Goal: Information Seeking & Learning: Learn about a topic

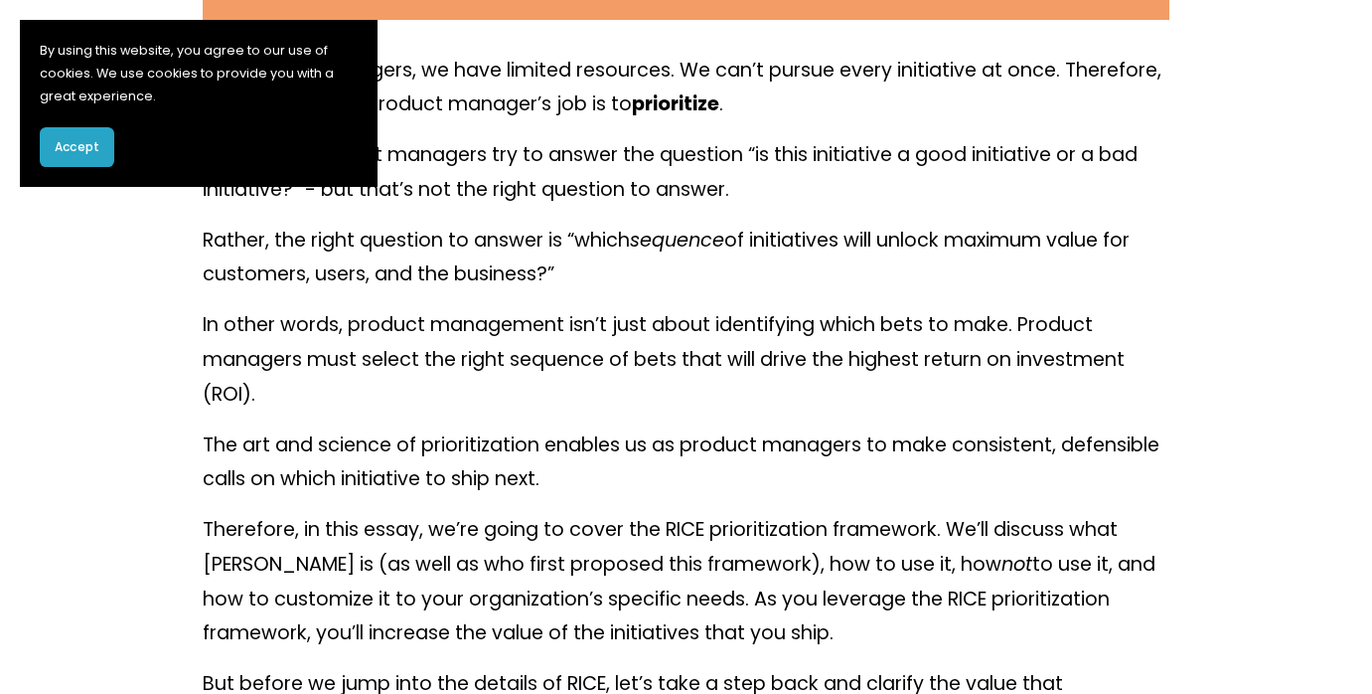
scroll to position [973, 0]
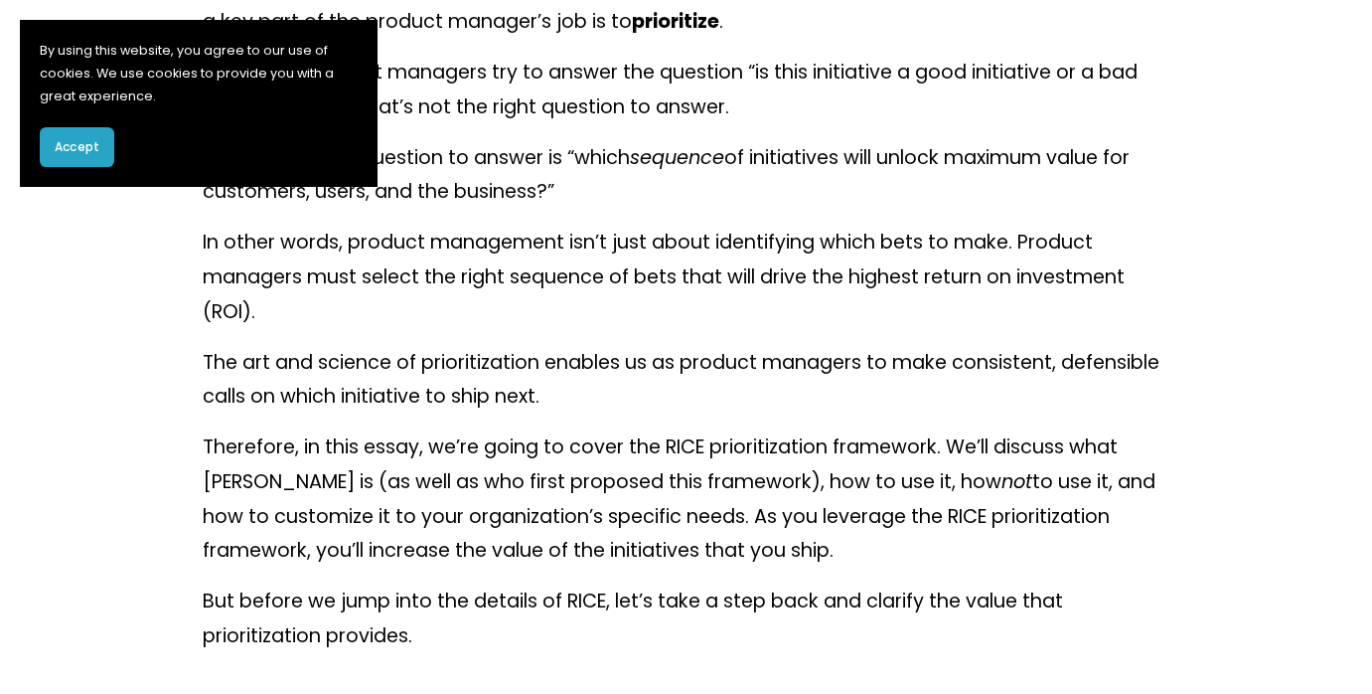
click at [90, 158] on button "Accept" at bounding box center [77, 147] width 75 height 40
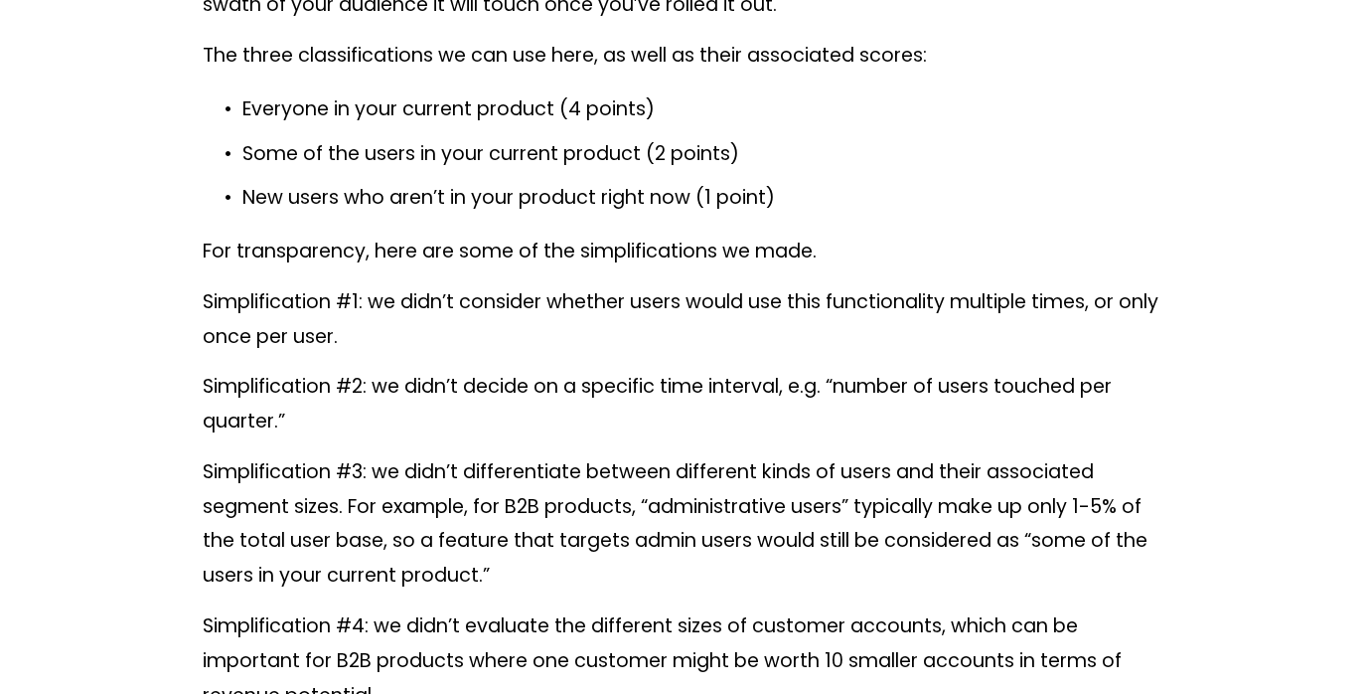
scroll to position [8932, 0]
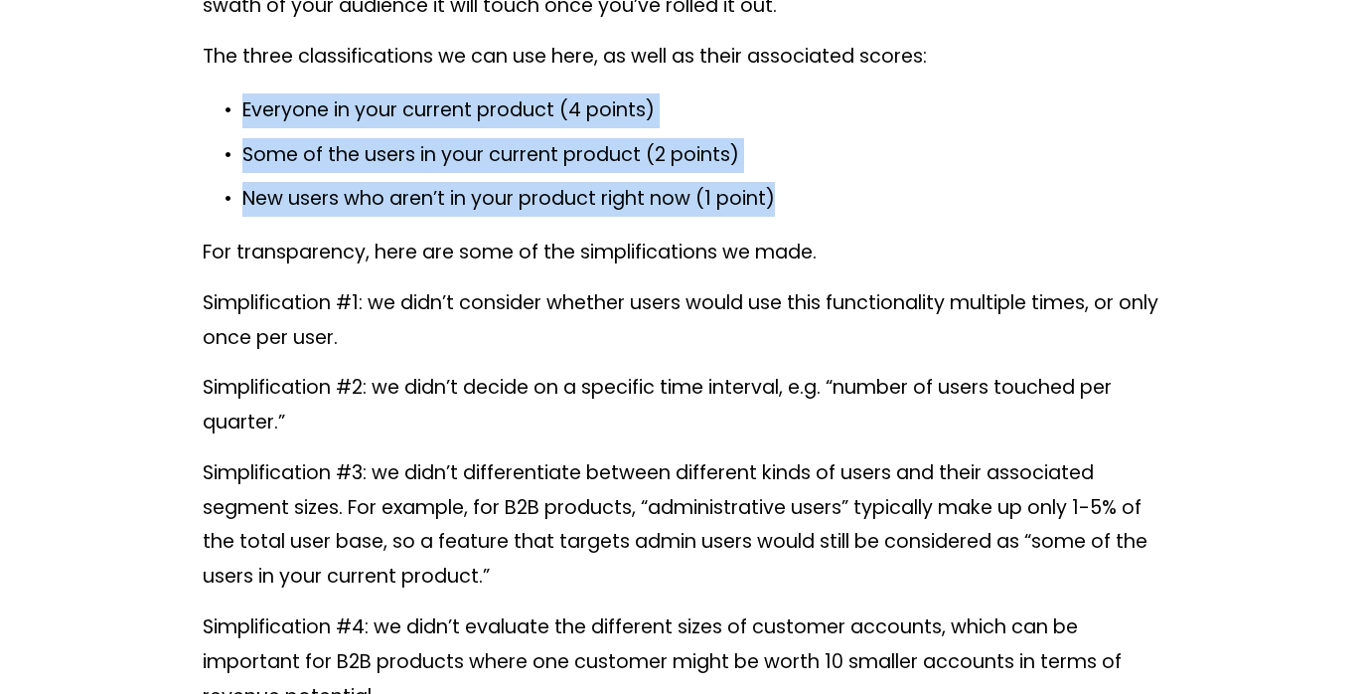
drag, startPoint x: 790, startPoint y: 235, endPoint x: 232, endPoint y: 150, distance: 564.8
click at [232, 149] on ul "Everyone in your current product (4 points) Some of the users in your current p…" at bounding box center [687, 154] width 968 height 123
copy ul "Everyone in your current product (4 points) Some of the users in your current p…"
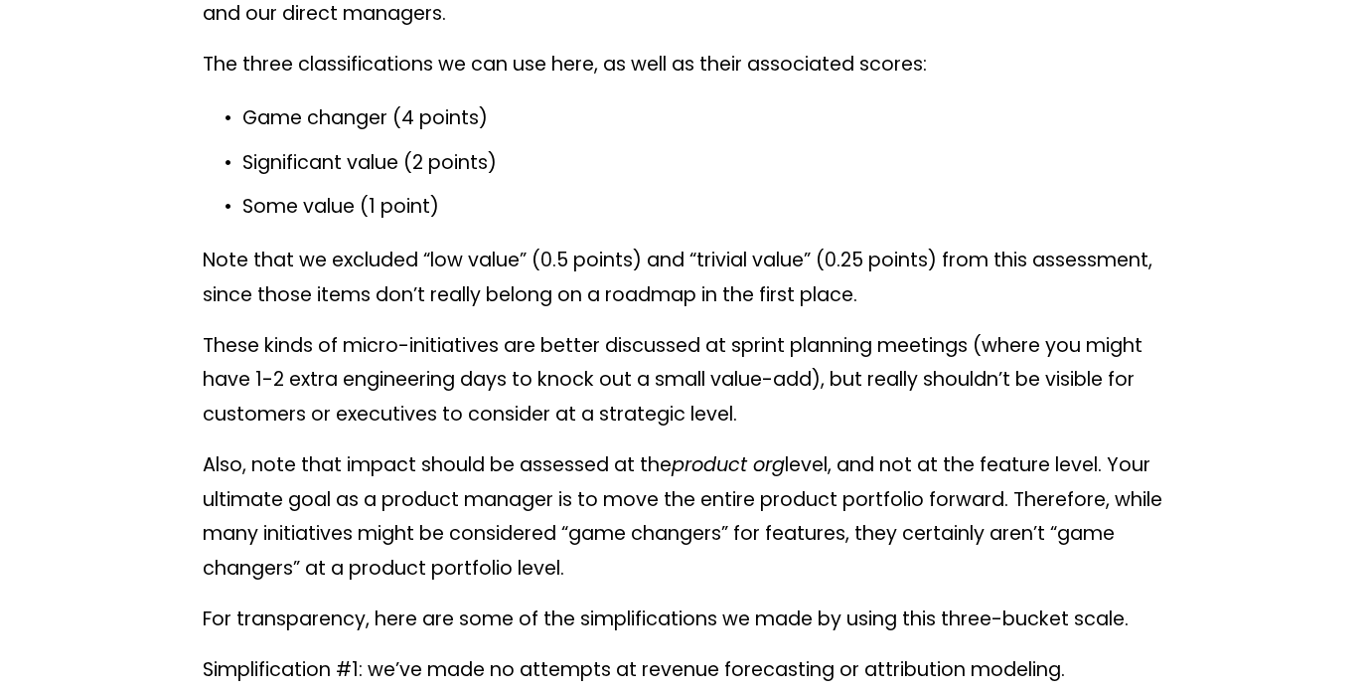
scroll to position [10070, 0]
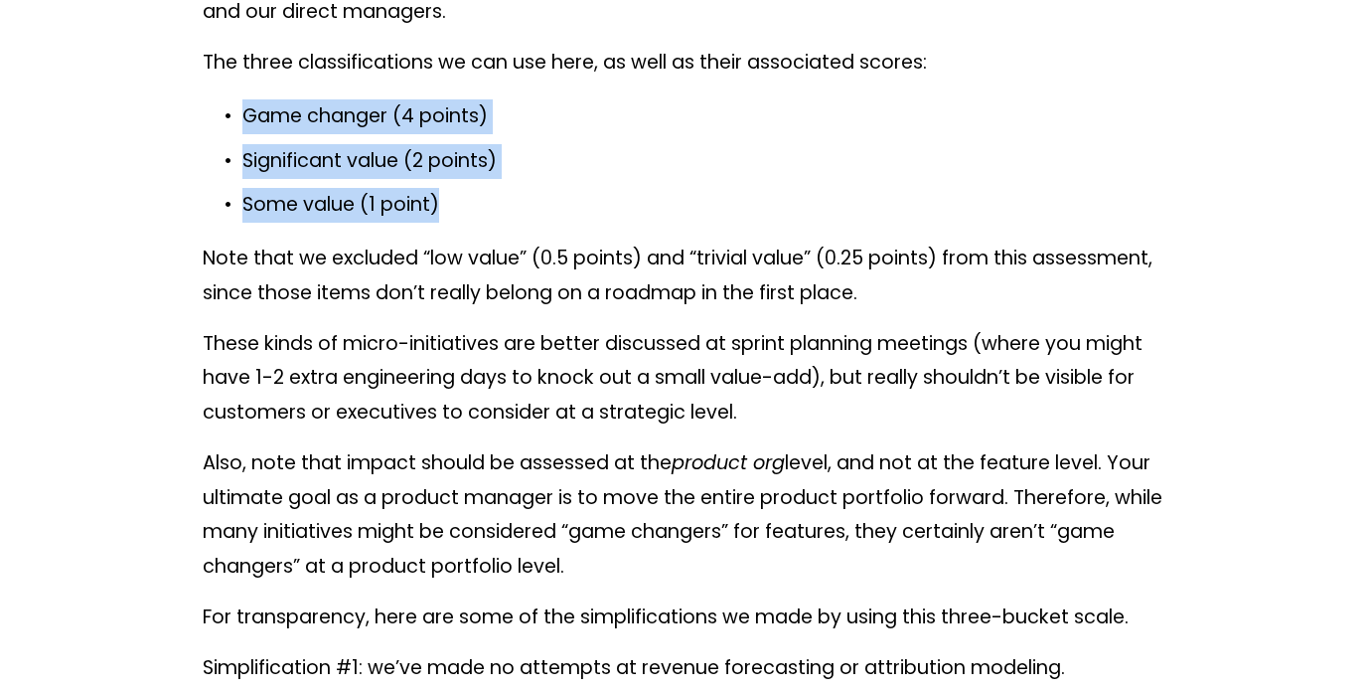
drag, startPoint x: 461, startPoint y: 235, endPoint x: 243, endPoint y: 159, distance: 230.3
click at [243, 159] on ul "Game changer (4 points) Significant value (2 points) Some value (1 point)" at bounding box center [687, 160] width 968 height 123
copy ul "Game changer (4 points) Significant value (2 points) Some value (1 point)"
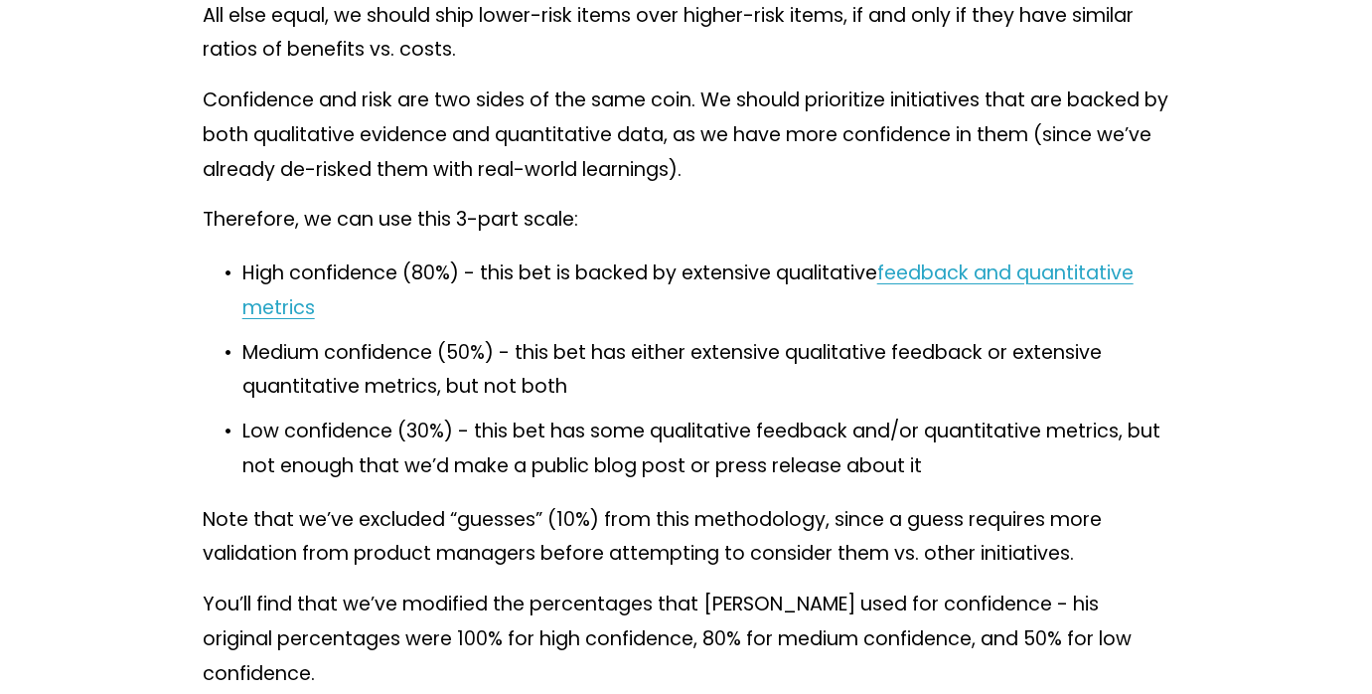
scroll to position [11007, 0]
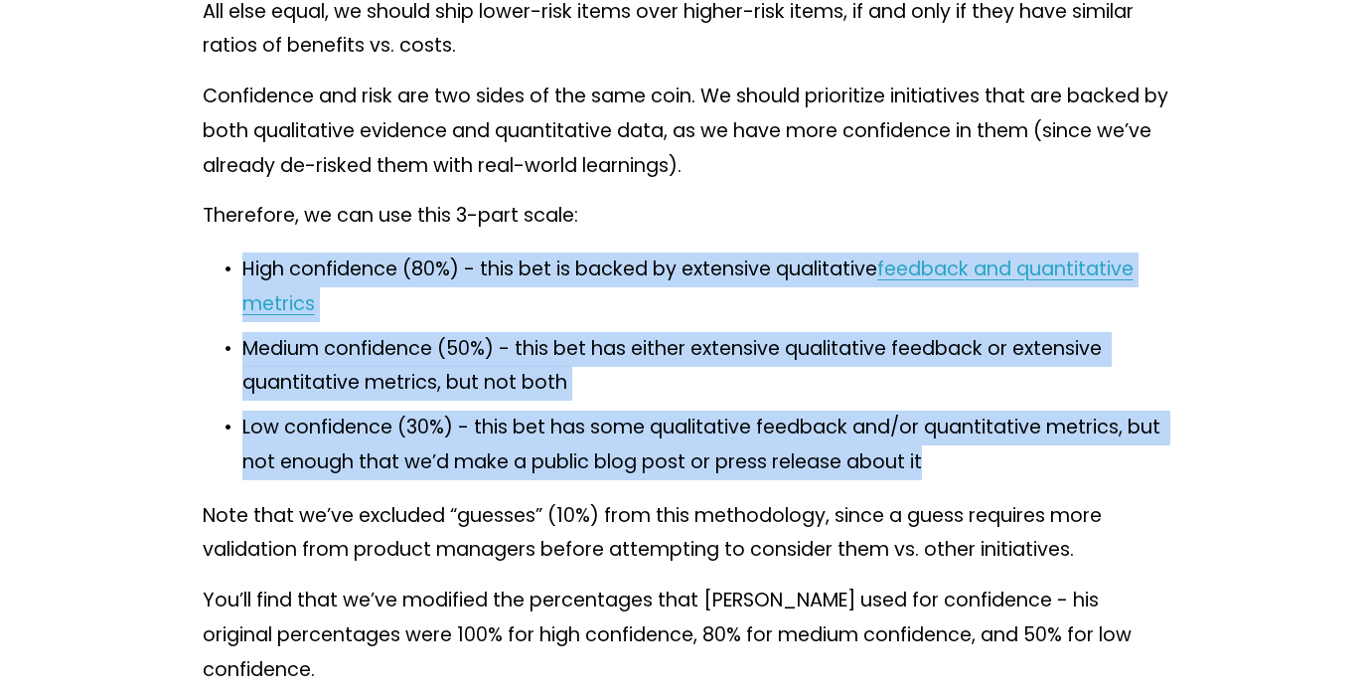
drag, startPoint x: 934, startPoint y: 499, endPoint x: 237, endPoint y: 308, distance: 722.2
click at [237, 308] on ul "High confidence (80%) - this bet is backed by extensive qualitative feedback an…" at bounding box center [687, 365] width 968 height 227
copy ul "High confidence (80%) - this bet is backed by extensive qualitative feedback an…"
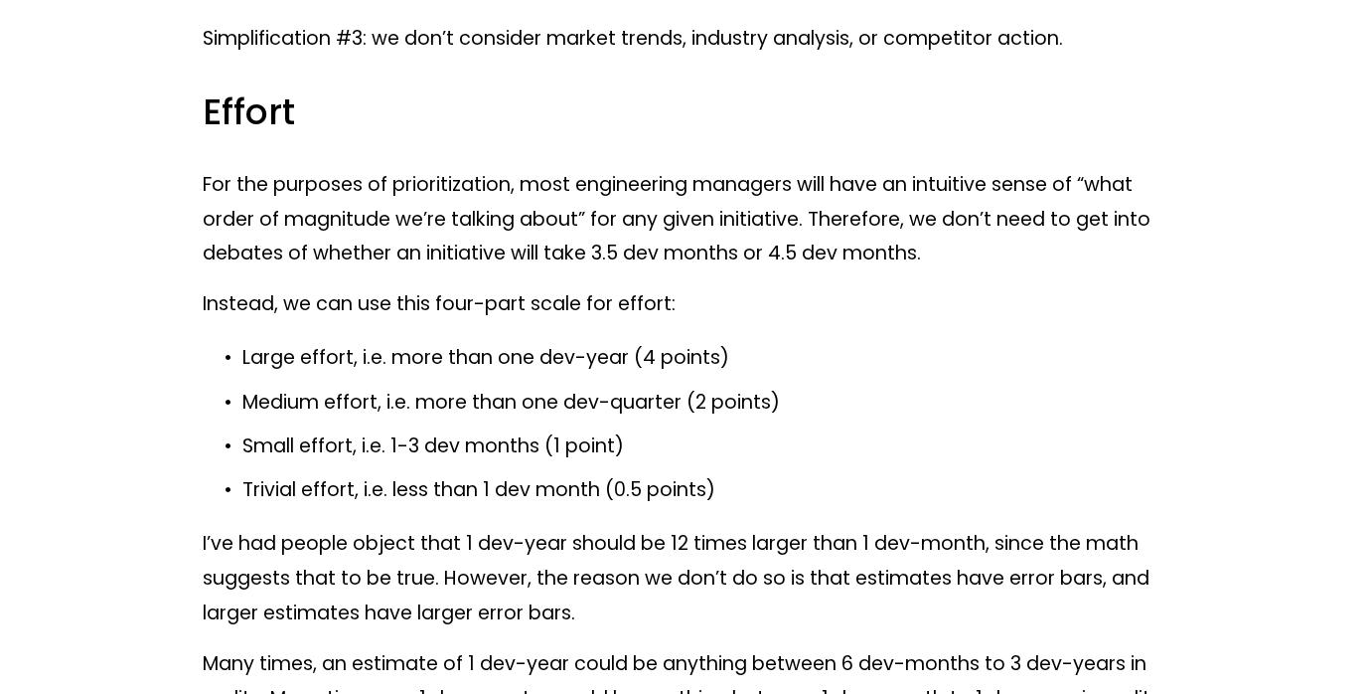
scroll to position [12100, 0]
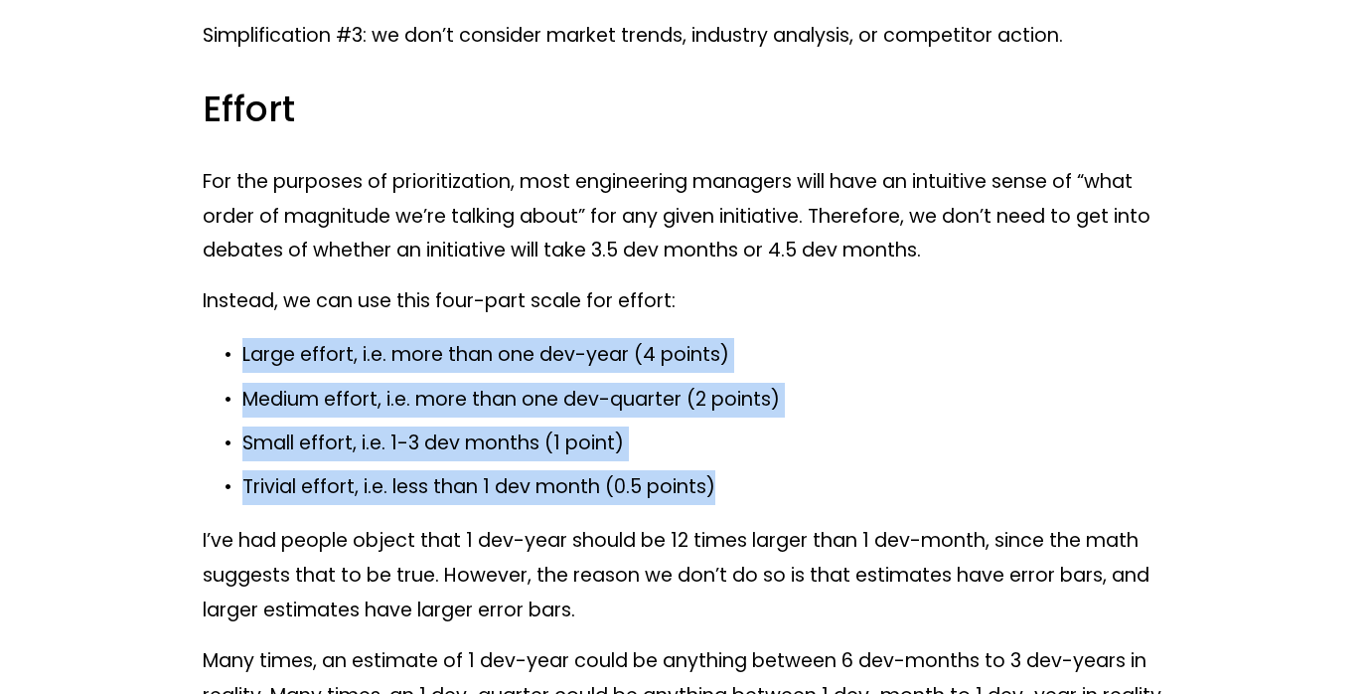
drag, startPoint x: 734, startPoint y: 526, endPoint x: 238, endPoint y: 393, distance: 513.1
click at [238, 393] on ul "Large effort, i.e. more than one dev-year (4 points) Medium effort, i.e. more t…" at bounding box center [687, 421] width 968 height 167
copy ul "Large effort, i.e. more than one dev-year (4 points) Medium effort, i.e. more t…"
